Goal: Task Accomplishment & Management: Manage account settings

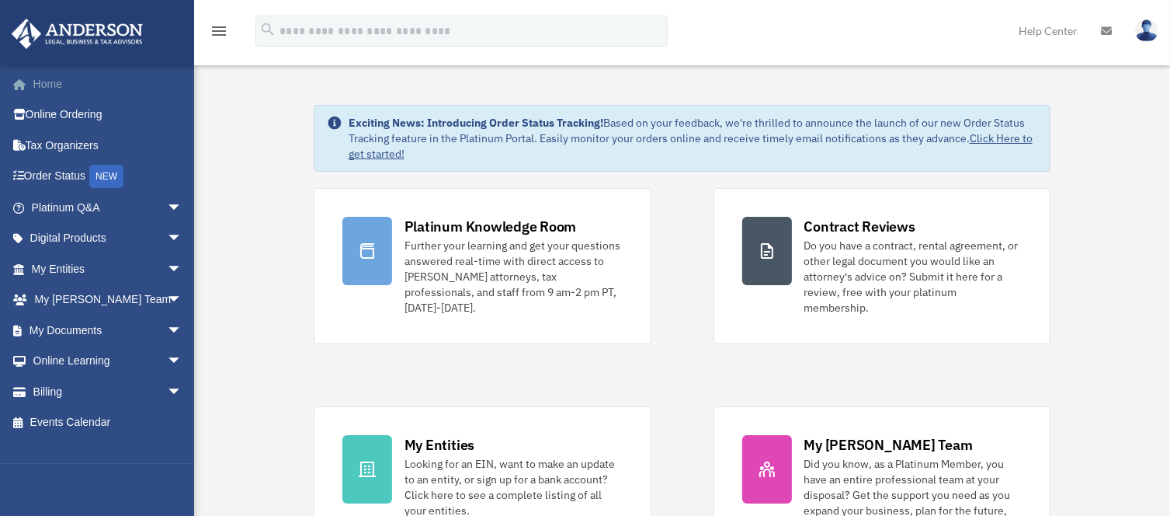
click at [56, 79] on link "Home" at bounding box center [108, 83] width 195 height 31
click at [1149, 27] on img at bounding box center [1146, 30] width 23 height 23
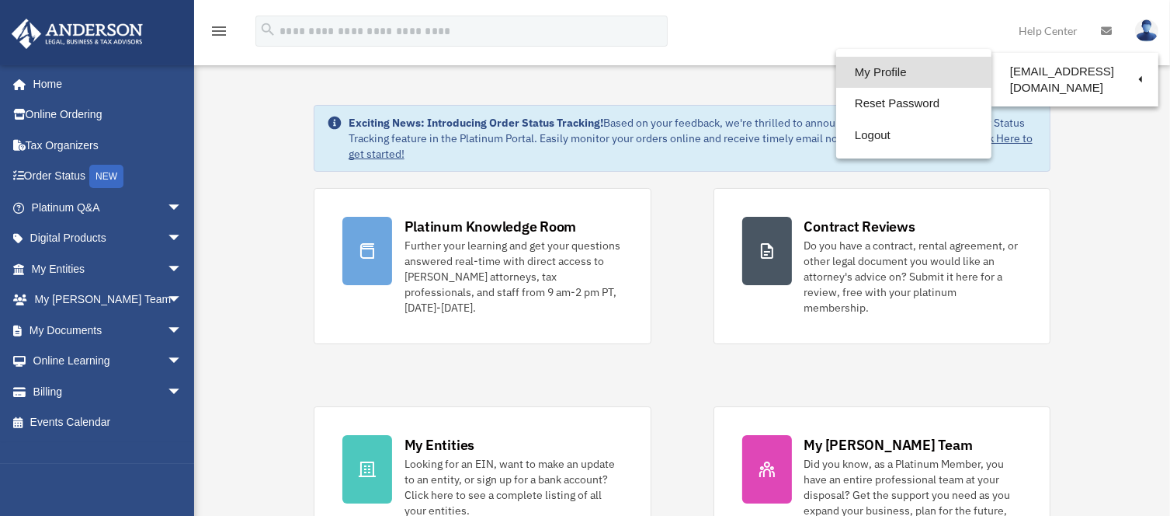
click at [891, 75] on link "My Profile" at bounding box center [913, 73] width 155 height 32
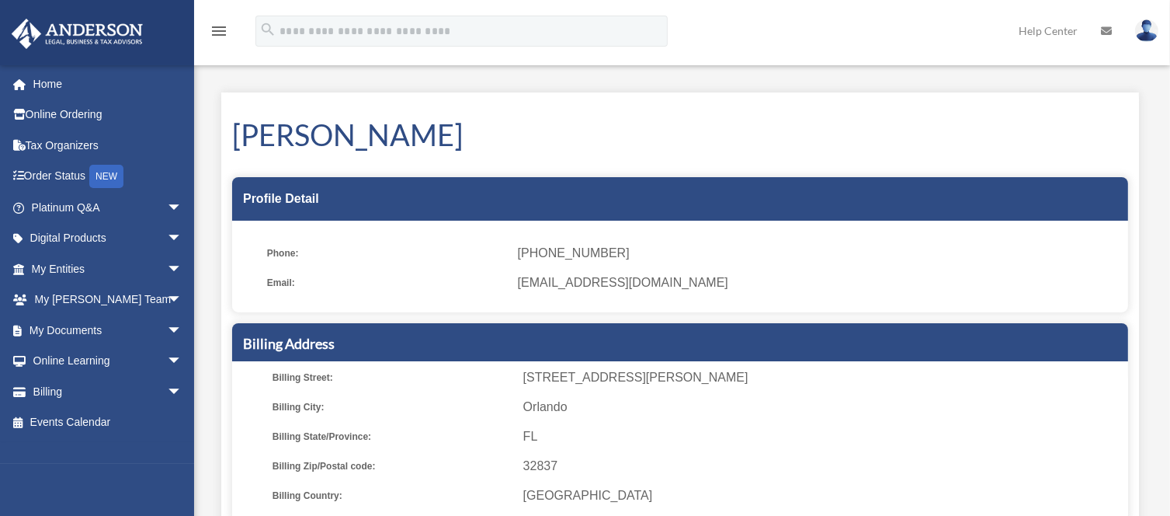
click at [649, 276] on span "[EMAIL_ADDRESS][DOMAIN_NAME]" at bounding box center [817, 283] width 599 height 22
click at [634, 276] on span "[EMAIL_ADDRESS][DOMAIN_NAME]" at bounding box center [817, 283] width 599 height 22
click at [962, 105] on div "Kuai Tan Profile Detail Phone: (321) 217-0707 Email: johntan128@aol.com Billing…" at bounding box center [680, 427] width 918 height 670
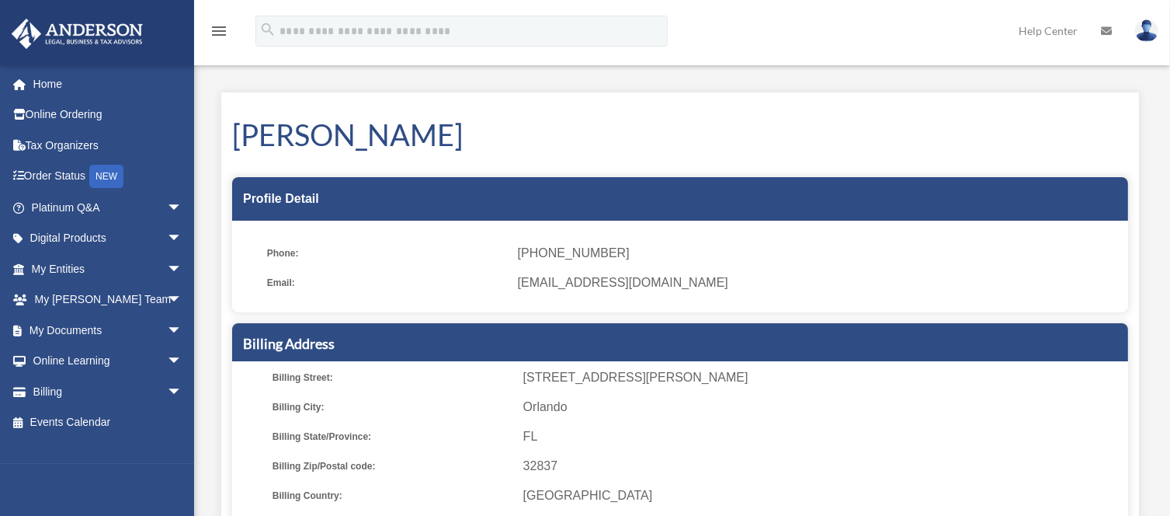
click at [1058, 30] on link "Help Center" at bounding box center [1048, 30] width 82 height 61
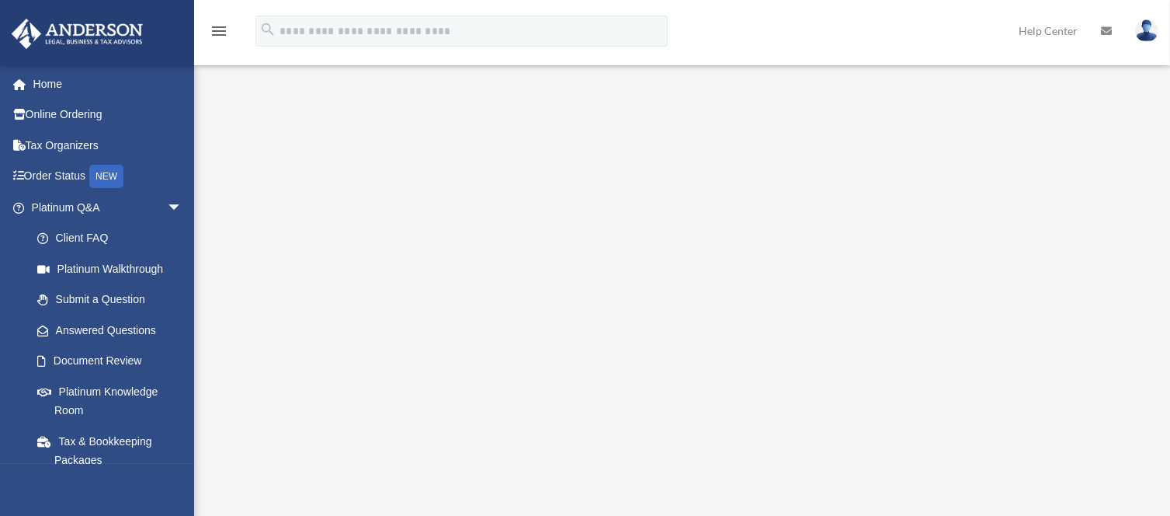
click at [1102, 33] on icon at bounding box center [1106, 31] width 11 height 11
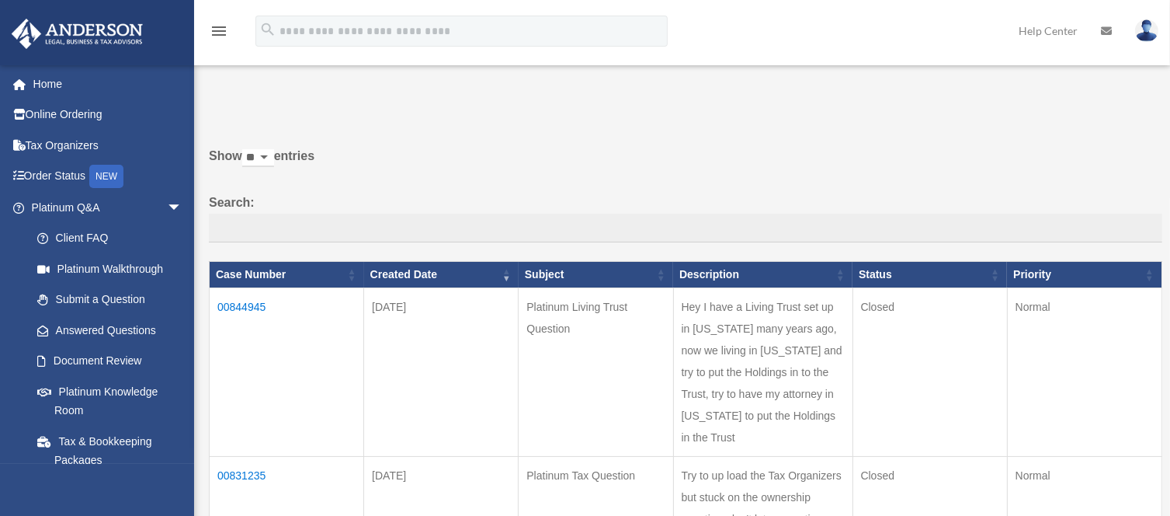
click at [223, 35] on icon "menu" at bounding box center [219, 31] width 19 height 19
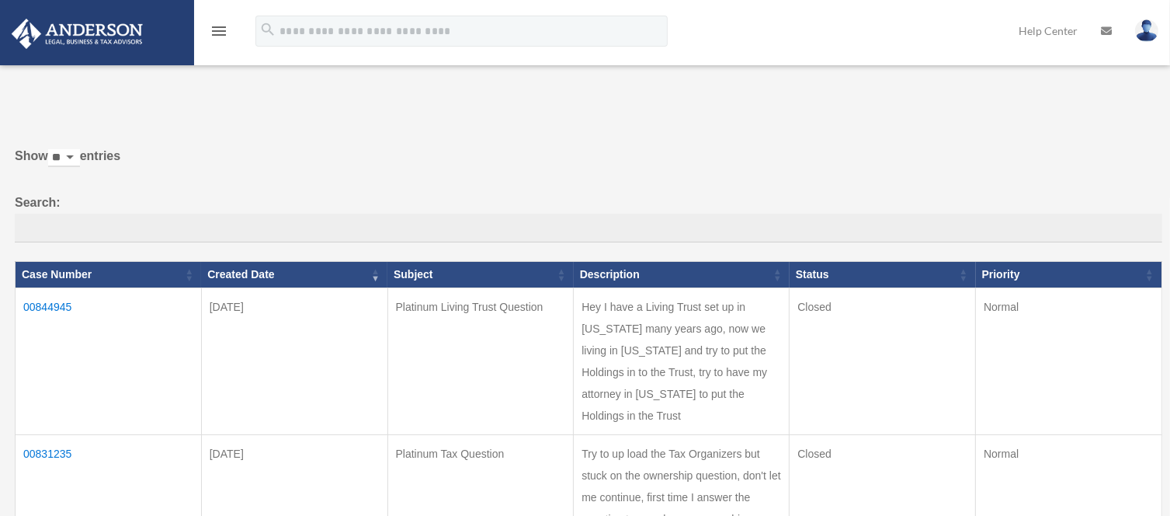
click at [223, 35] on icon "menu" at bounding box center [219, 31] width 19 height 19
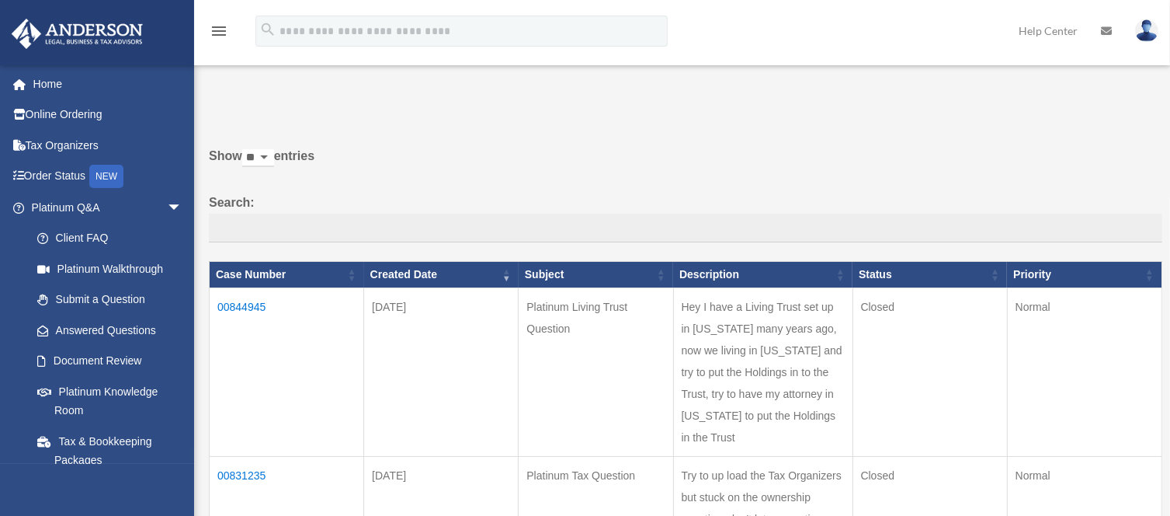
click at [1147, 29] on img at bounding box center [1146, 30] width 23 height 23
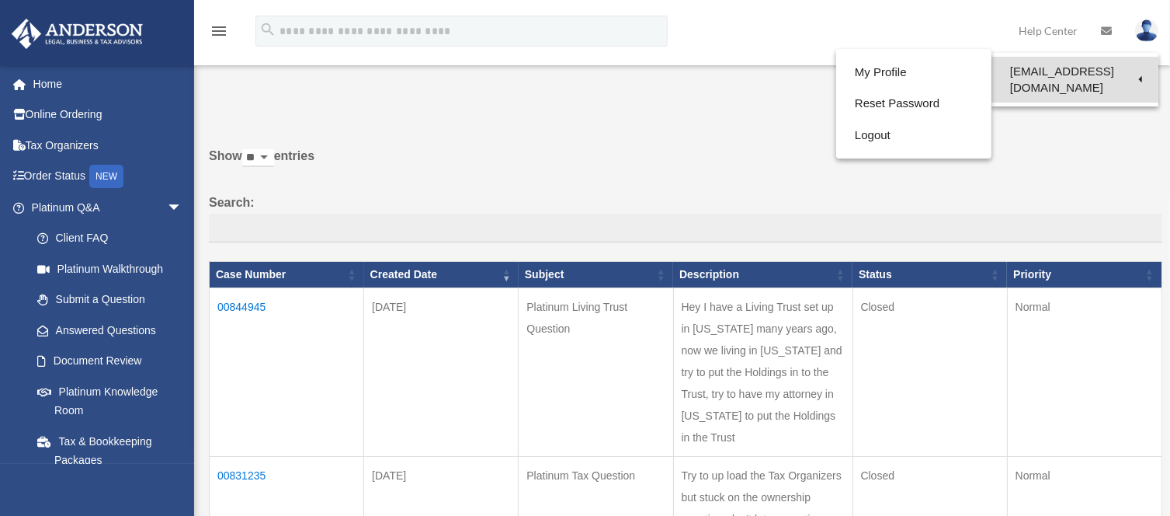
click at [1120, 70] on link "[EMAIL_ADDRESS][DOMAIN_NAME]" at bounding box center [1074, 80] width 167 height 46
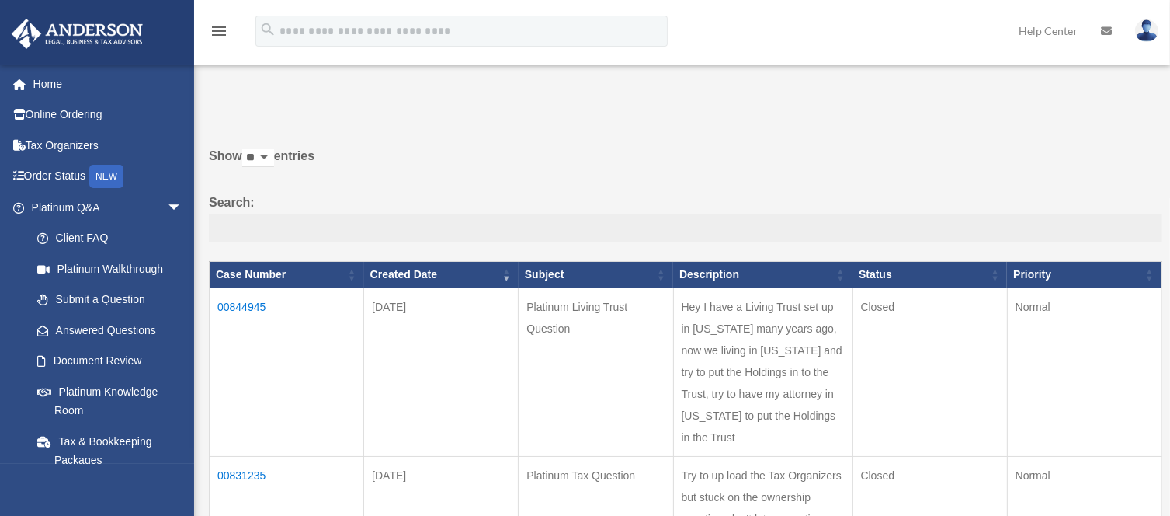
click at [1151, 19] on link at bounding box center [1146, 30] width 47 height 68
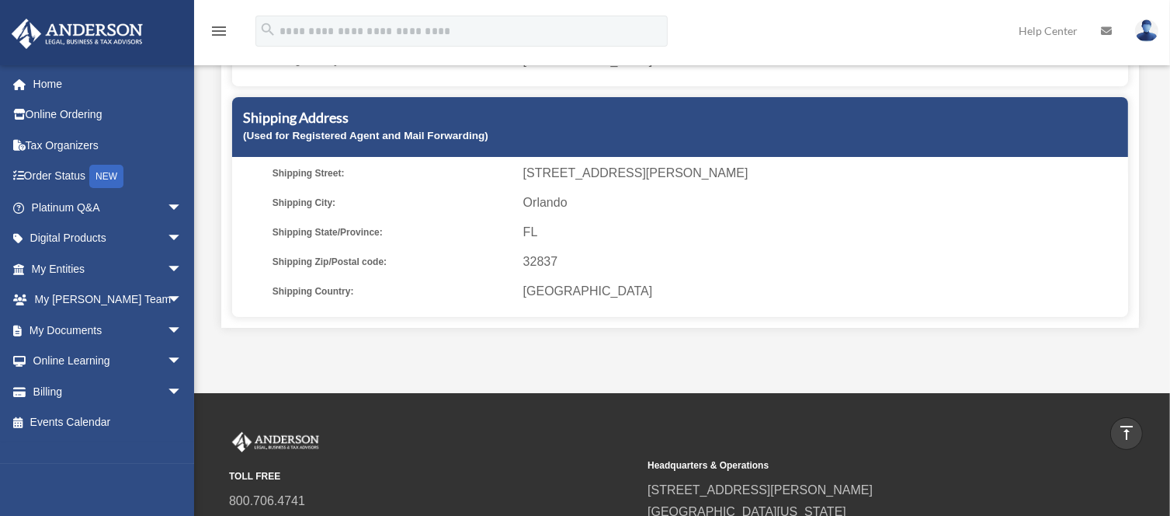
scroll to position [440, 0]
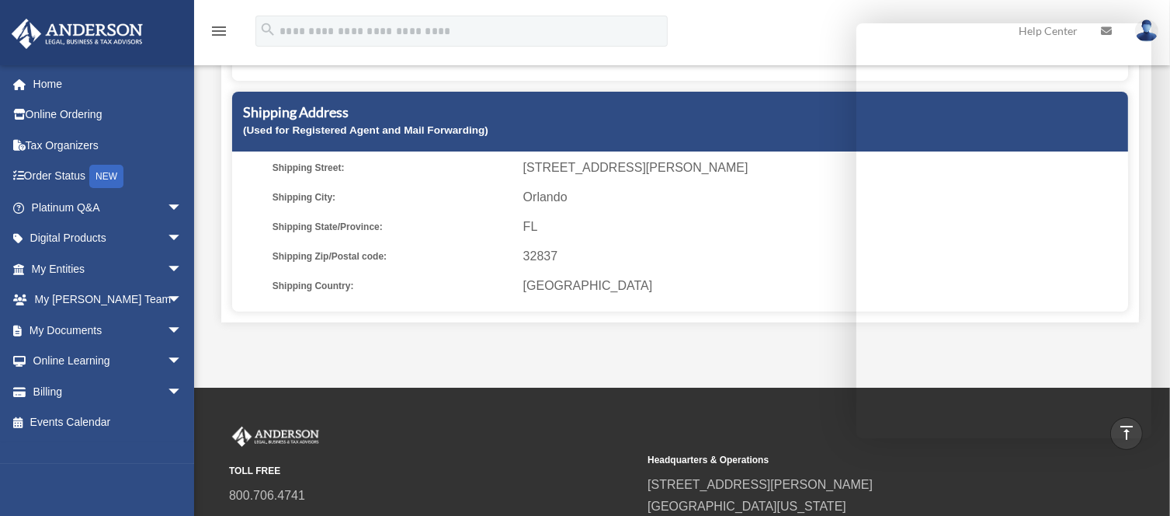
click at [1155, 38] on link at bounding box center [1146, 30] width 47 height 68
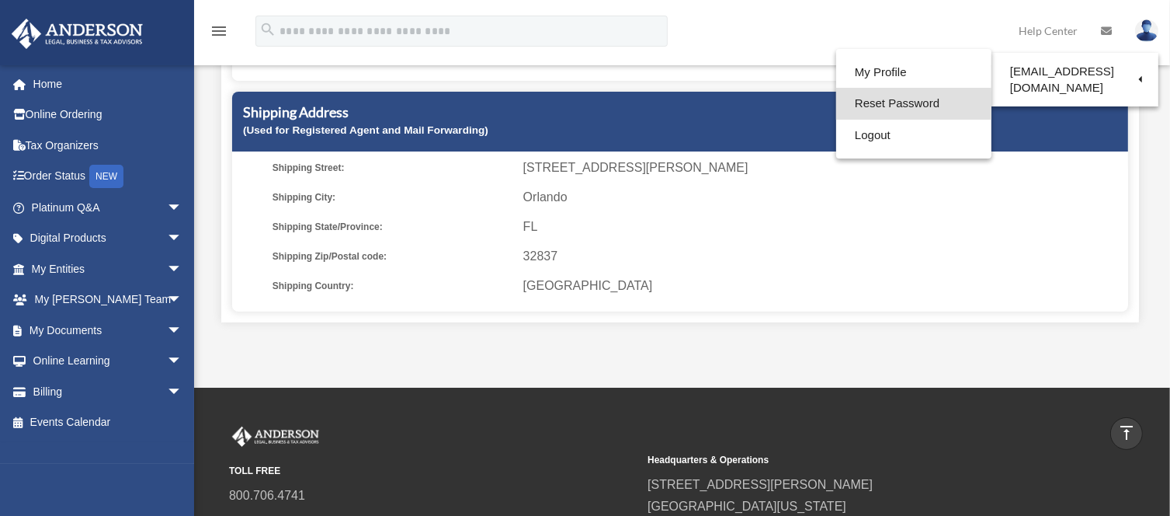
click at [893, 102] on link "Reset Password" at bounding box center [913, 104] width 155 height 32
